Goal: Transaction & Acquisition: Purchase product/service

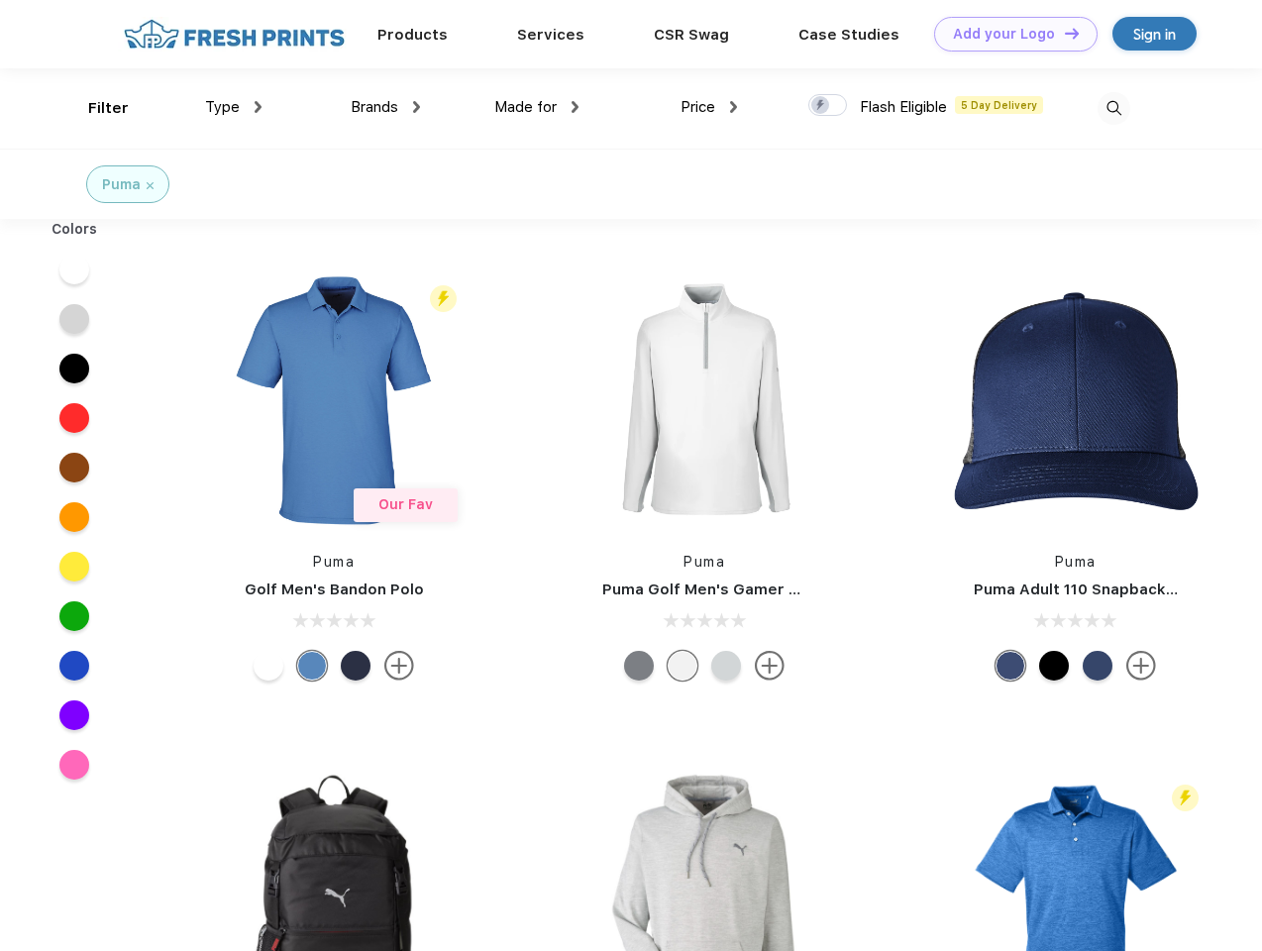
click at [1008, 34] on link "Add your Logo Design Tool" at bounding box center [1015, 34] width 163 height 35
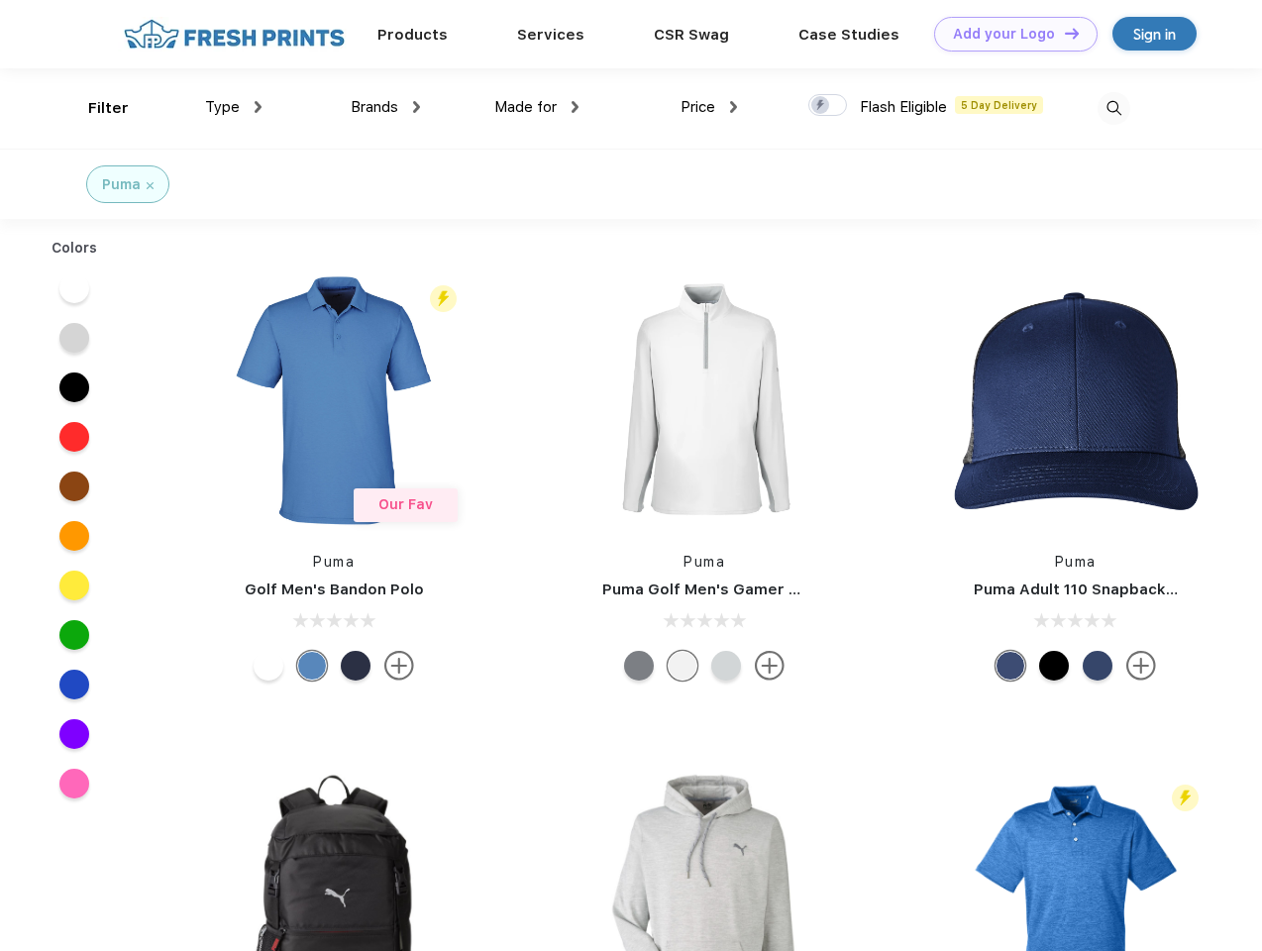
click at [0, 0] on div "Design Tool" at bounding box center [0, 0] width 0 height 0
click at [1063, 33] on link "Add your Logo Design Tool" at bounding box center [1015, 34] width 163 height 35
click at [95, 108] on div "Filter" at bounding box center [108, 108] width 41 height 23
click at [234, 107] on span "Type" at bounding box center [222, 107] width 35 height 18
click at [385, 107] on span "Brands" at bounding box center [375, 107] width 48 height 18
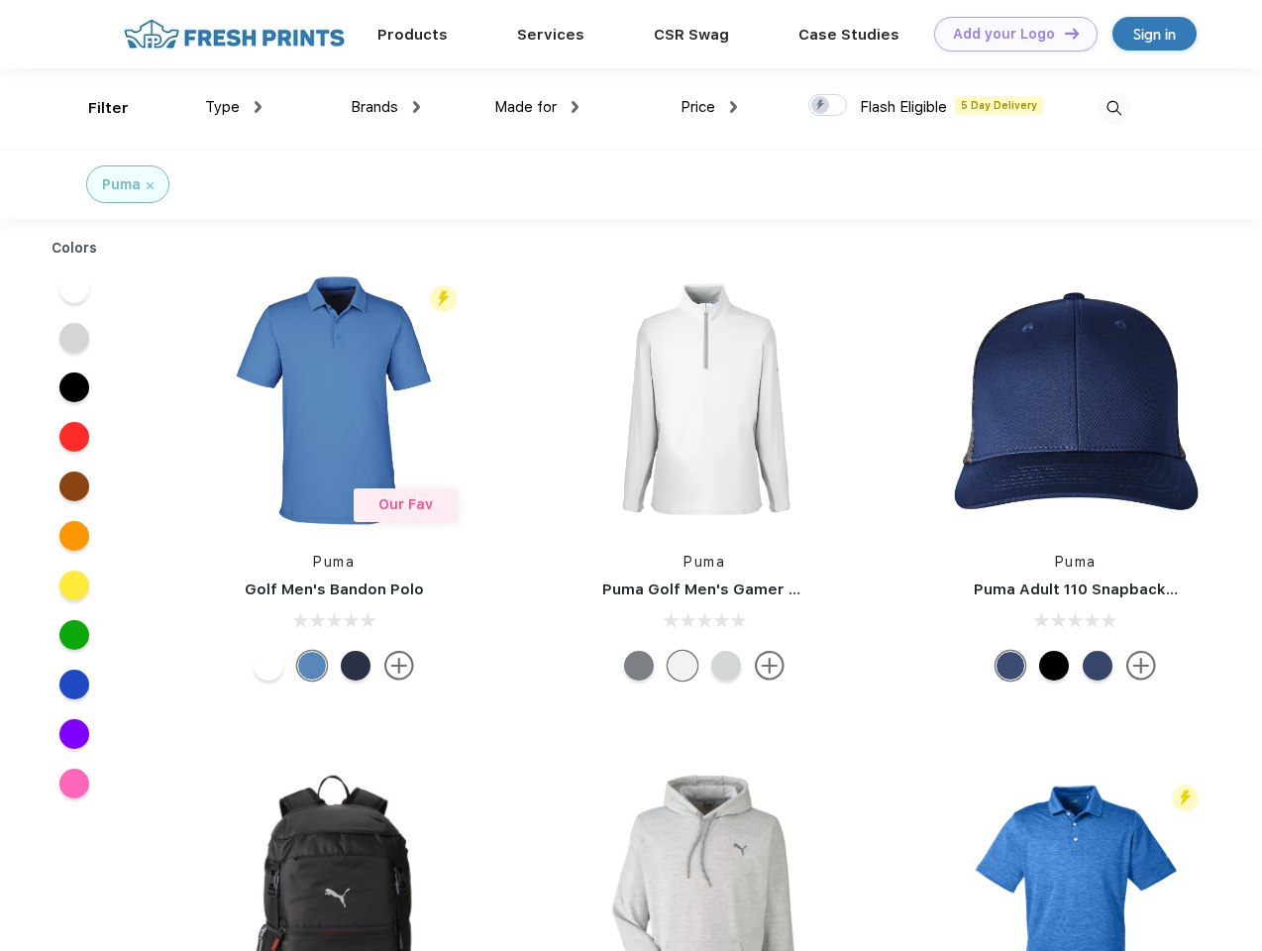
click at [537, 107] on span "Made for" at bounding box center [525, 107] width 62 height 18
click at [709, 107] on span "Price" at bounding box center [697, 107] width 35 height 18
click at [828, 106] on div at bounding box center [827, 105] width 39 height 22
click at [821, 106] on input "checkbox" at bounding box center [814, 99] width 13 height 13
click at [1113, 108] on img at bounding box center [1114, 108] width 33 height 33
